Goal: Information Seeking & Learning: Find specific fact

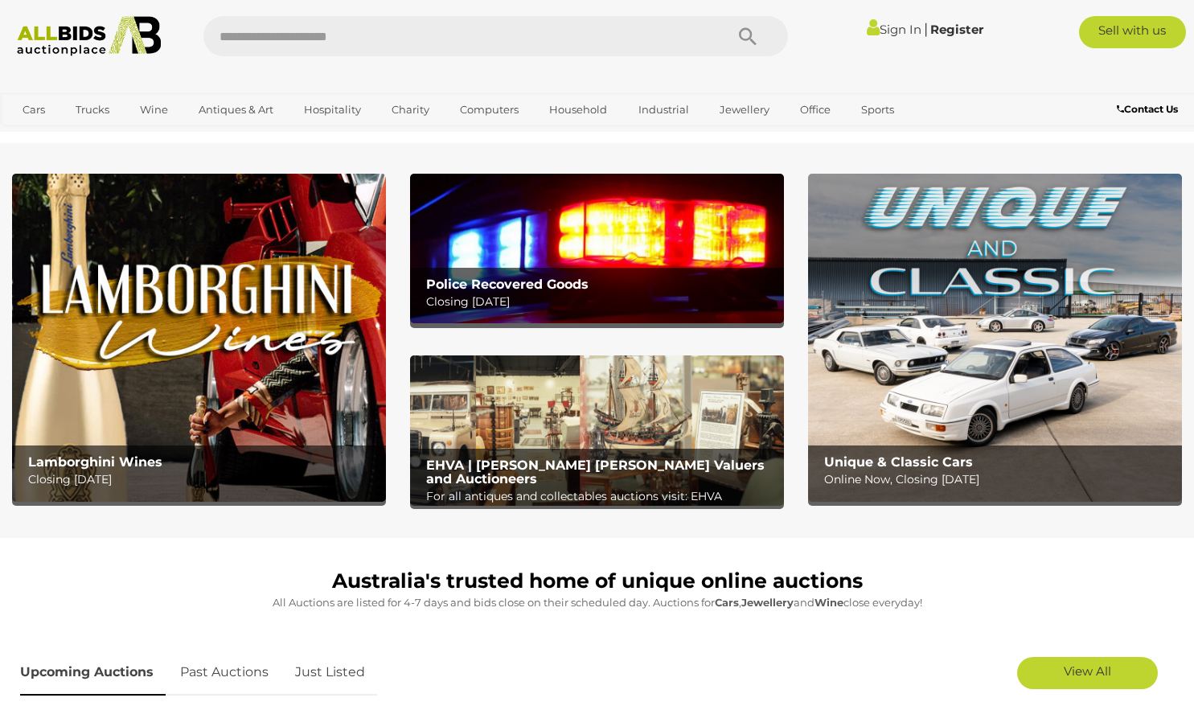
click at [426, 43] on input "text" at bounding box center [457, 36] width 506 height 40
type input "****"
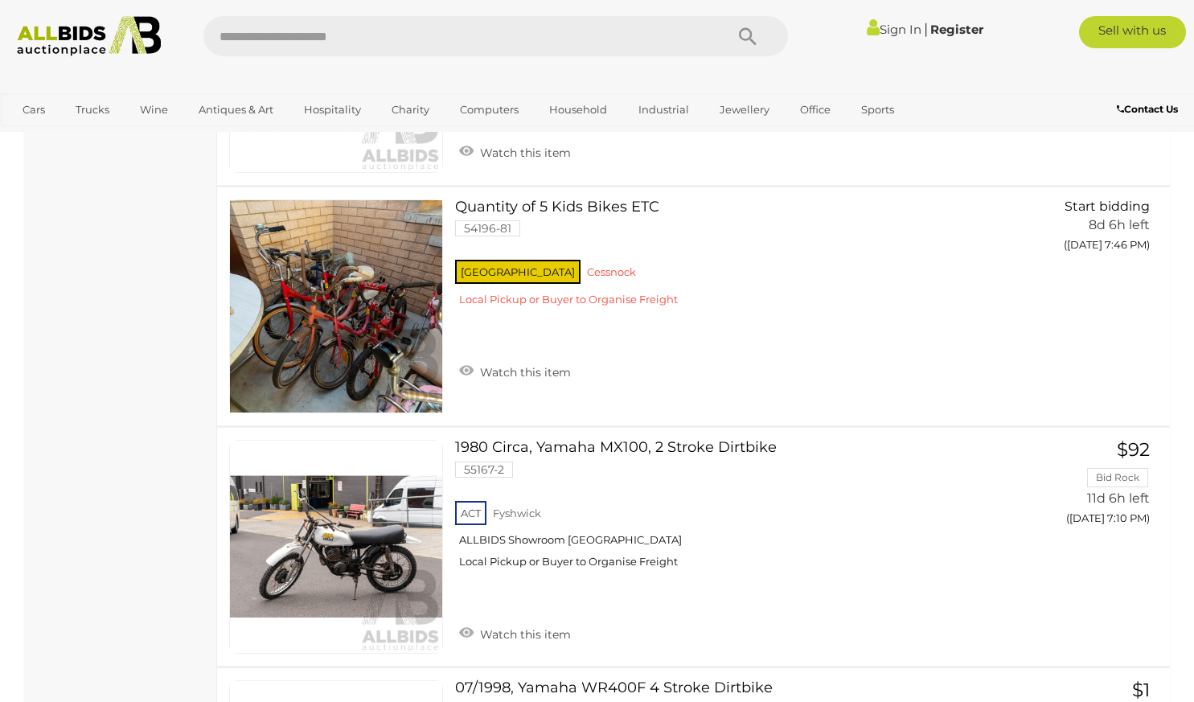
scroll to position [4120, 0]
